Goal: Information Seeking & Learning: Compare options

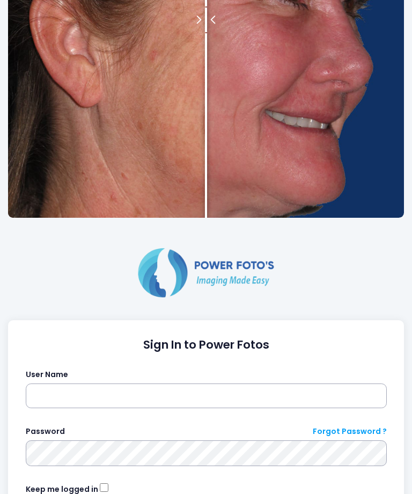
scroll to position [228, 0]
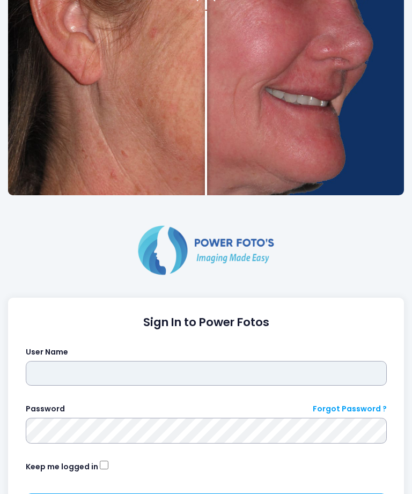
click at [179, 365] on input "text" at bounding box center [206, 374] width 361 height 25
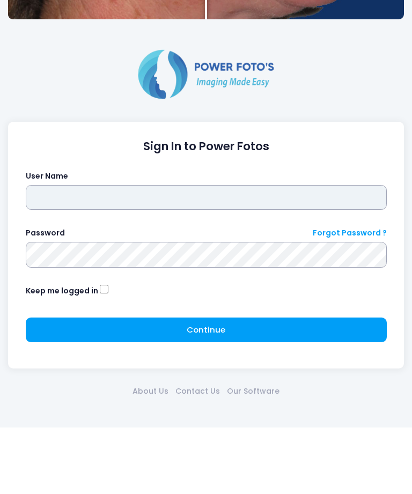
type input "*********"
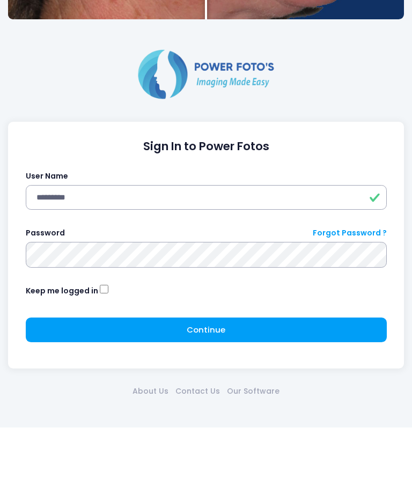
click button "submit" at bounding box center [0, 0] width 0 height 0
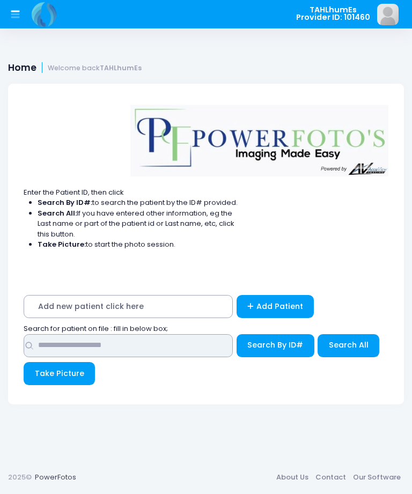
click at [145, 342] on input "text" at bounding box center [128, 345] width 209 height 23
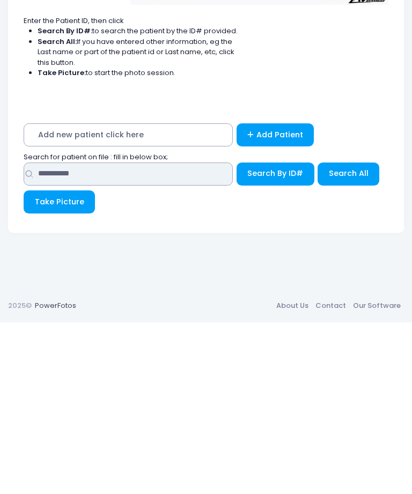
type input "**********"
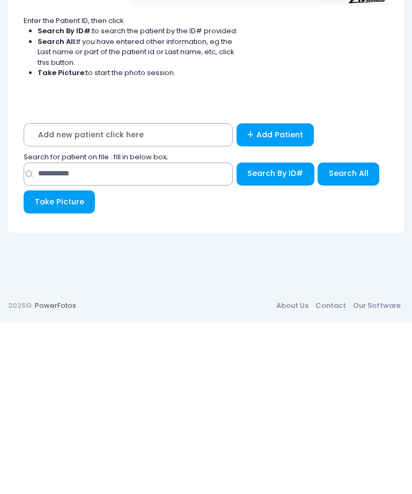
click at [275, 340] on span "Search By ID#" at bounding box center [275, 345] width 56 height 11
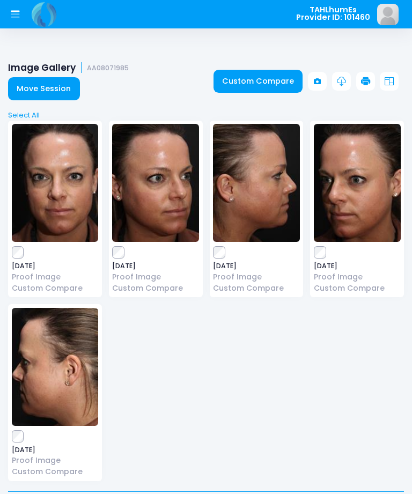
click at [269, 86] on link "Custom Compare" at bounding box center [259, 81] width 90 height 23
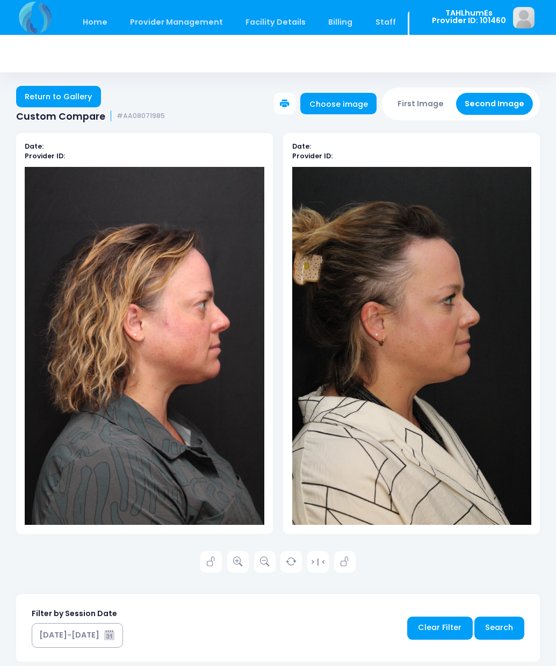
click at [44, 101] on link "Return to Gallery" at bounding box center [58, 96] width 85 height 21
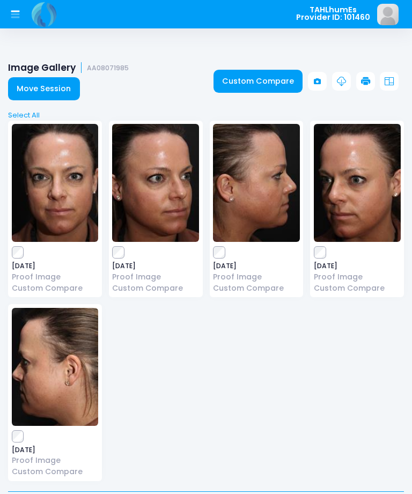
click at [283, 82] on link "Custom Compare" at bounding box center [259, 81] width 90 height 23
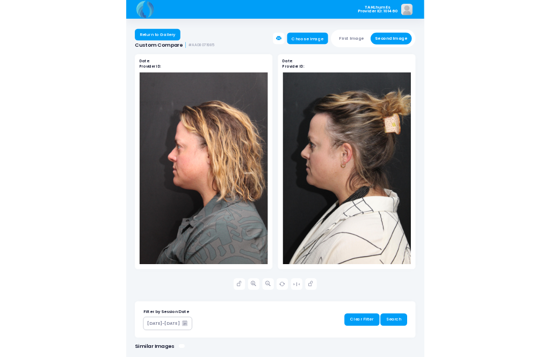
scroll to position [181, 0]
